Goal: Transaction & Acquisition: Book appointment/travel/reservation

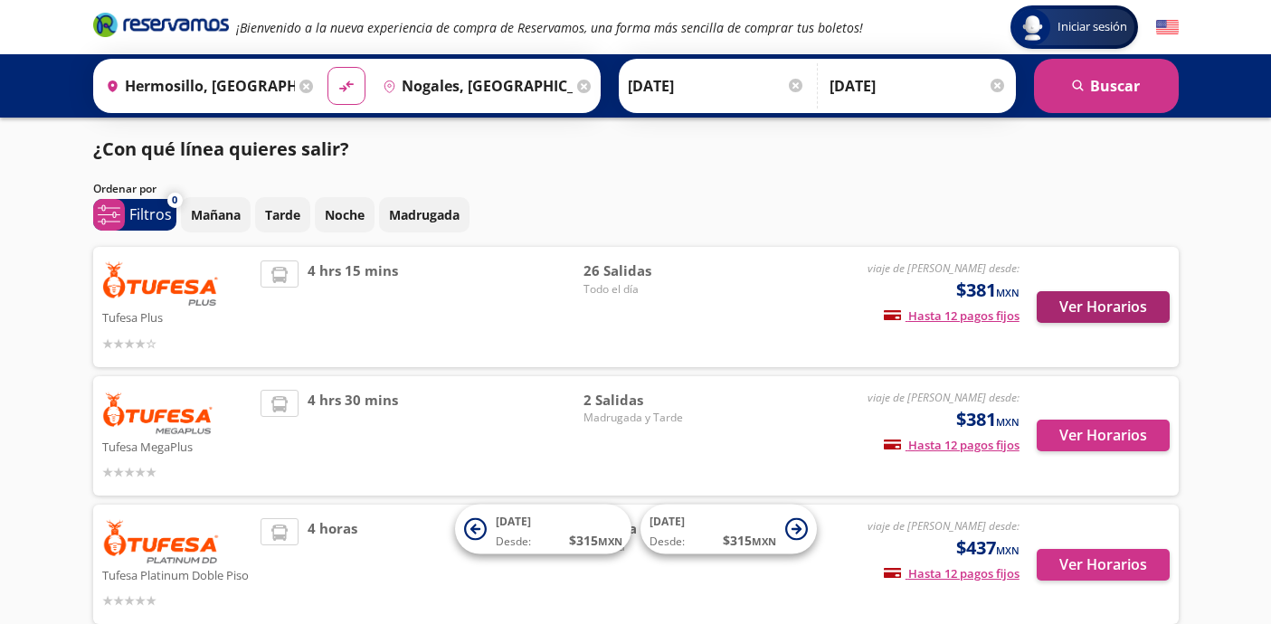
click at [1109, 309] on button "Ver Horarios" at bounding box center [1103, 307] width 133 height 32
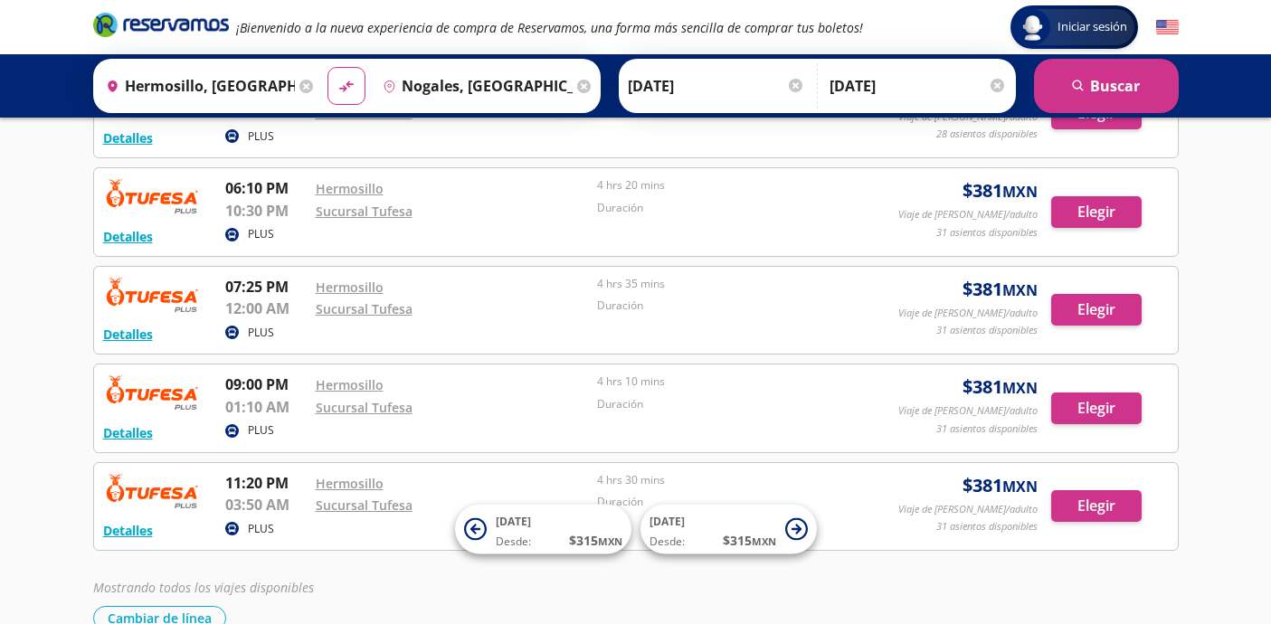
scroll to position [2205, 0]
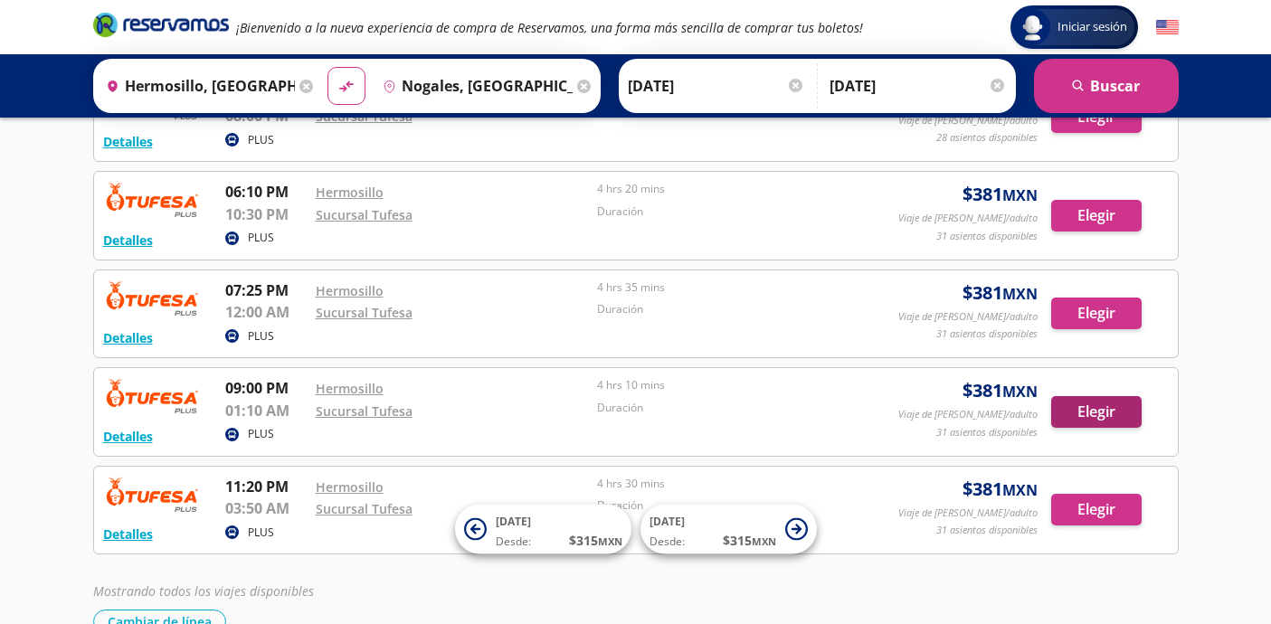
click at [1115, 400] on button "Elegir" at bounding box center [1096, 412] width 90 height 32
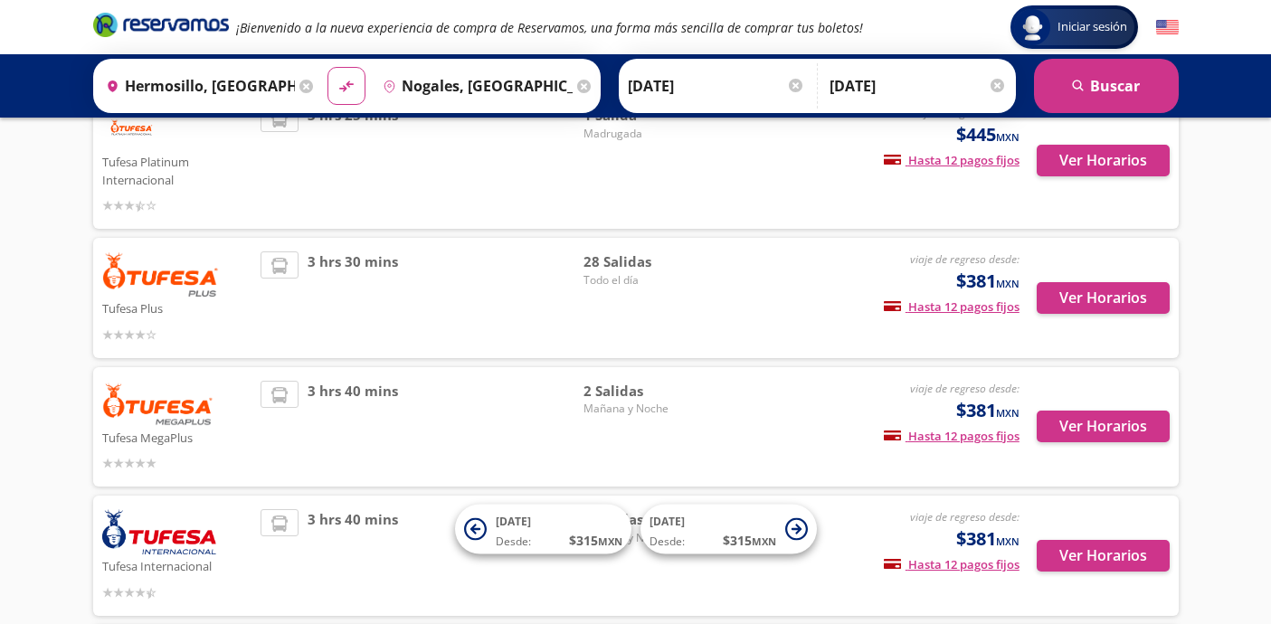
scroll to position [157, 0]
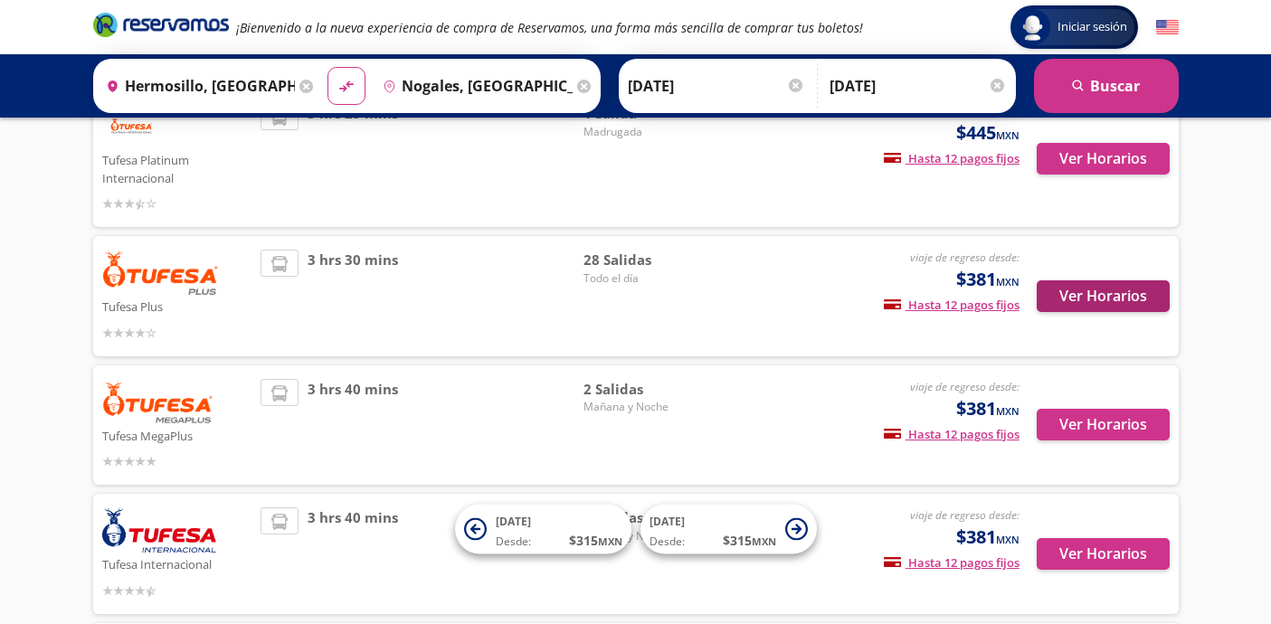
click at [1135, 287] on button "Ver Horarios" at bounding box center [1103, 296] width 133 height 32
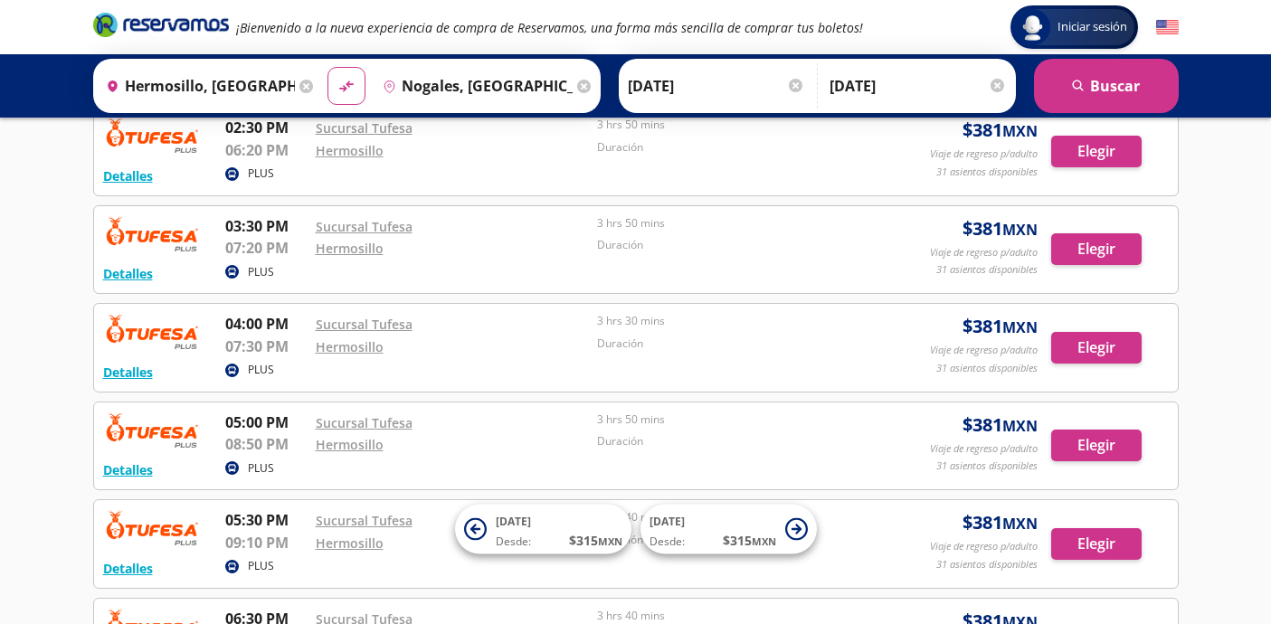
scroll to position [1792, 0]
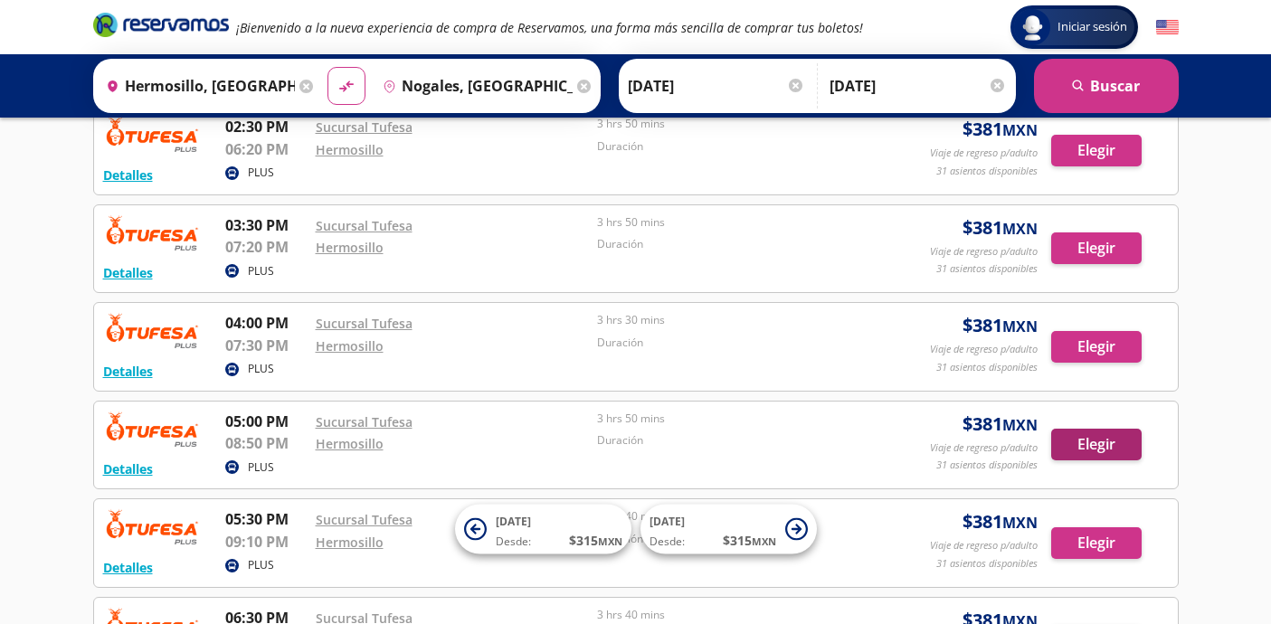
click at [1116, 429] on button "Elegir" at bounding box center [1096, 445] width 90 height 32
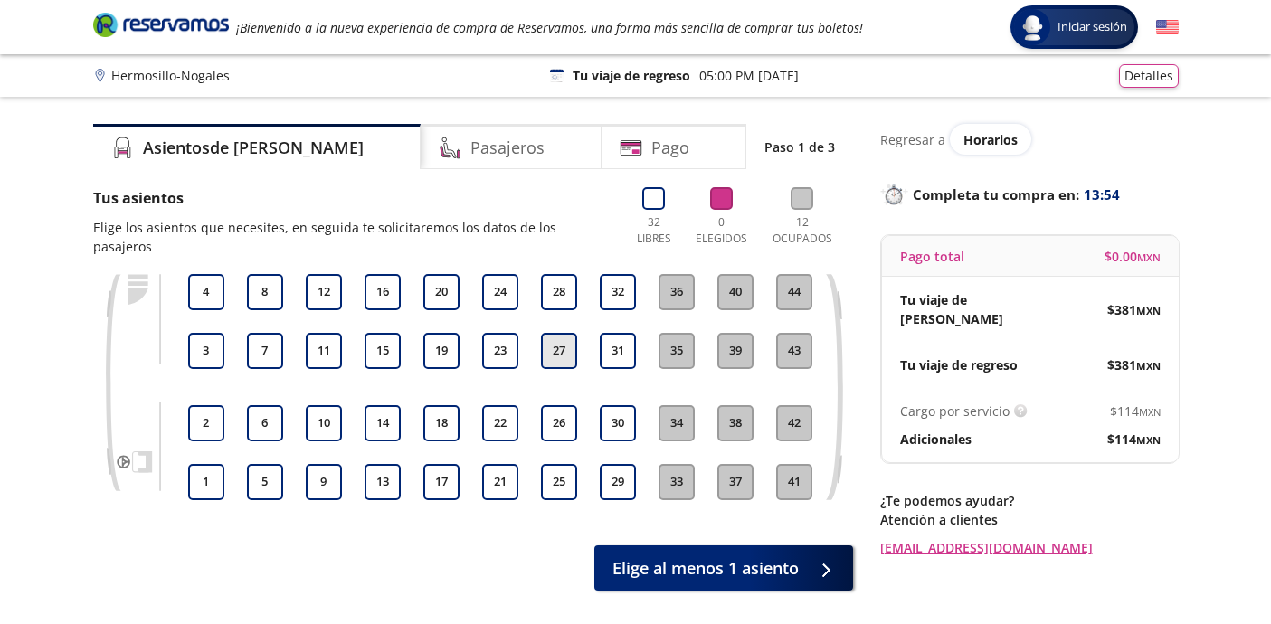
click at [564, 335] on button "27" at bounding box center [559, 351] width 36 height 36
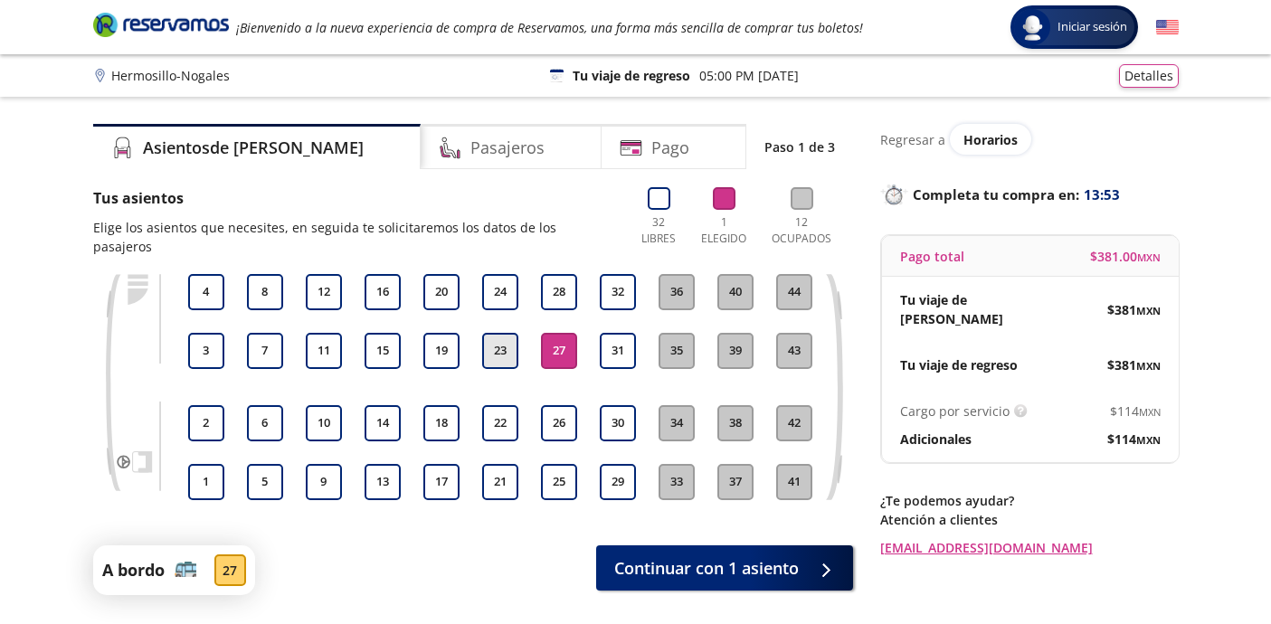
click at [502, 341] on button "23" at bounding box center [500, 351] width 36 height 36
click at [574, 334] on button "27" at bounding box center [559, 351] width 36 height 36
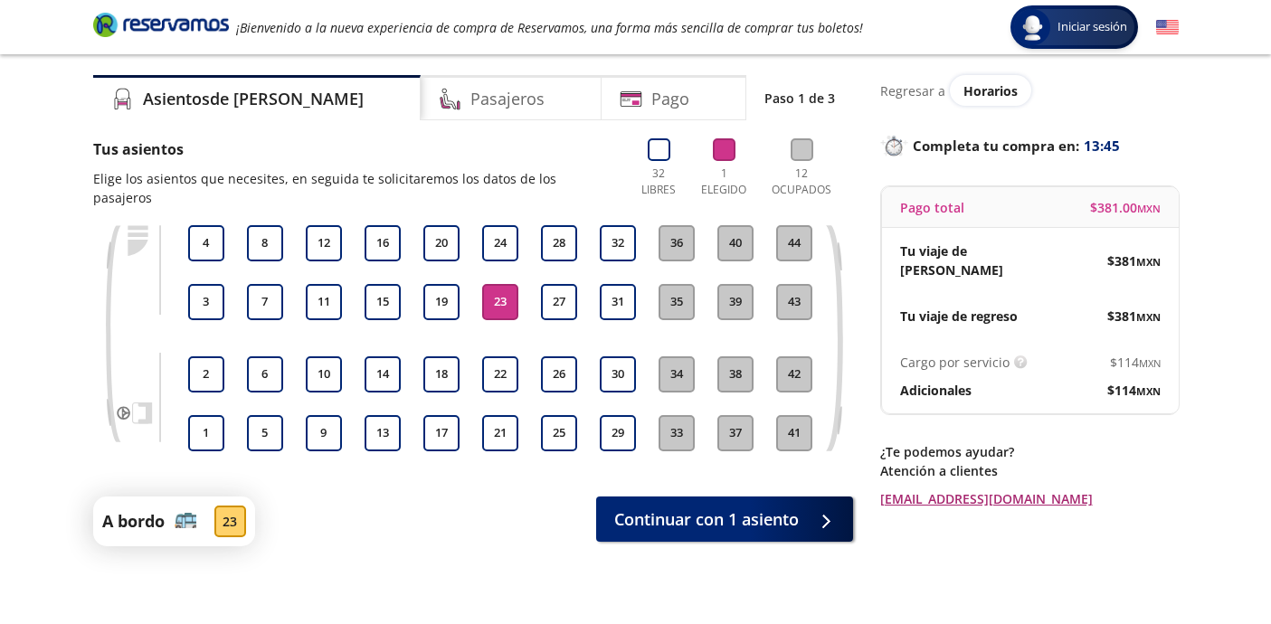
scroll to position [48, 0]
click at [495, 226] on button "24" at bounding box center [500, 244] width 36 height 36
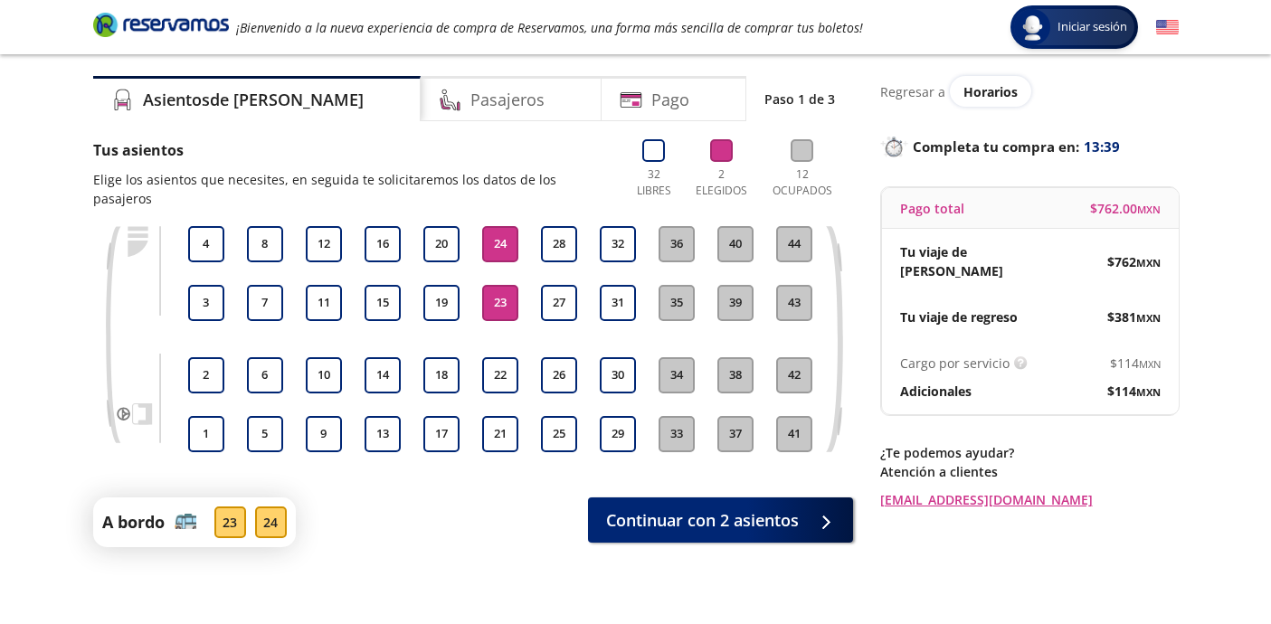
click at [501, 292] on button "23" at bounding box center [500, 303] width 36 height 36
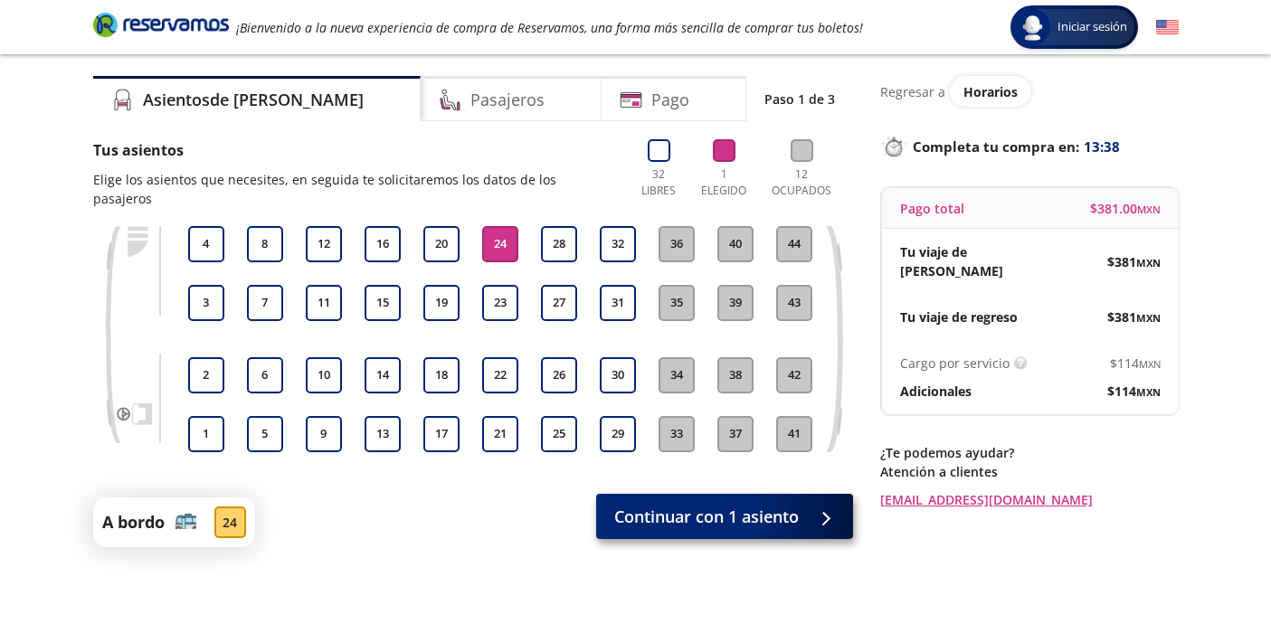
click at [674, 505] on span "Continuar con 1 asiento" at bounding box center [706, 517] width 185 height 24
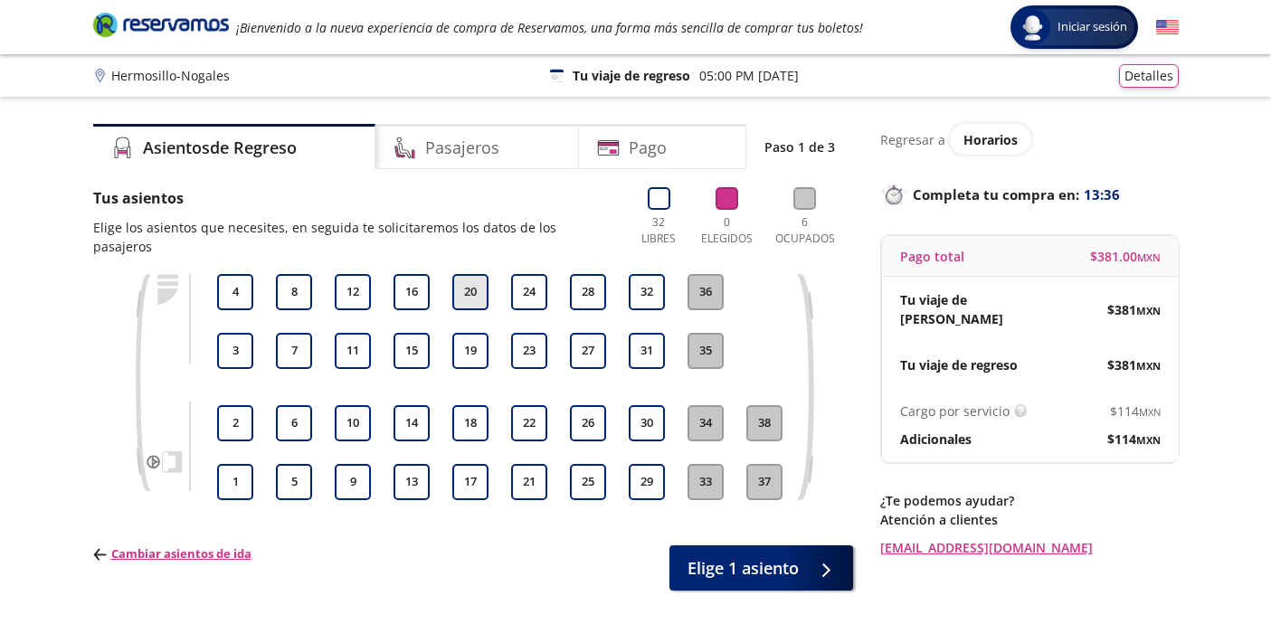
click at [471, 274] on button "20" at bounding box center [470, 292] width 36 height 36
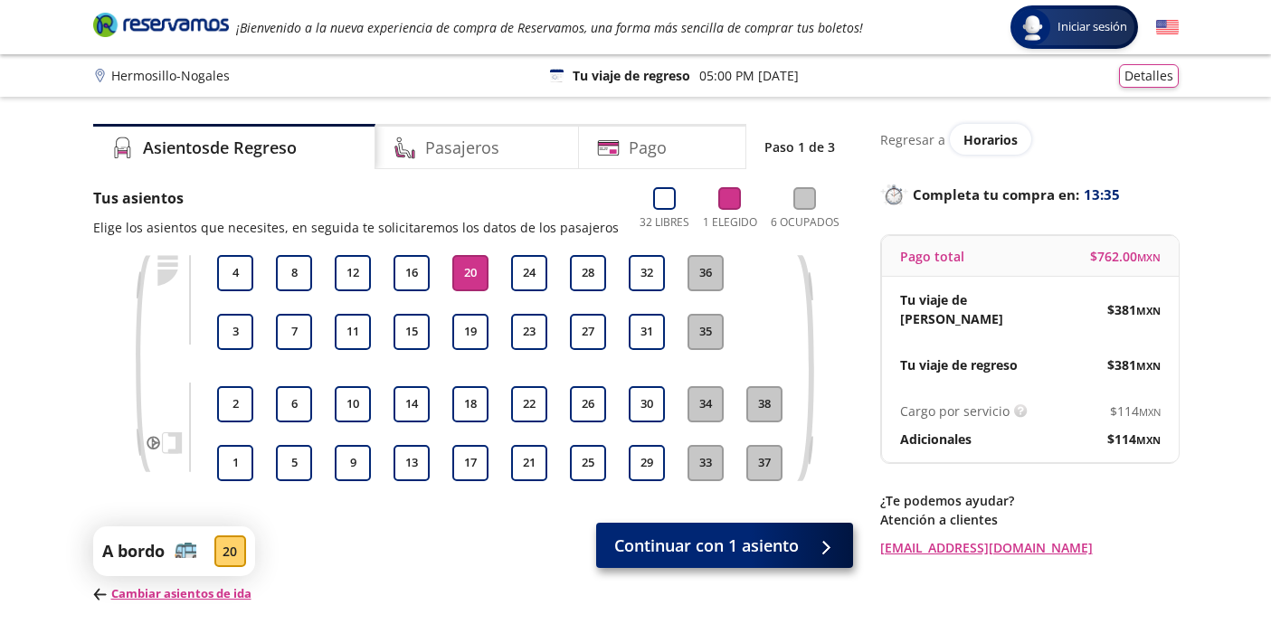
click at [718, 541] on span "Continuar con 1 asiento" at bounding box center [706, 546] width 185 height 24
